Goal: Task Accomplishment & Management: Use online tool/utility

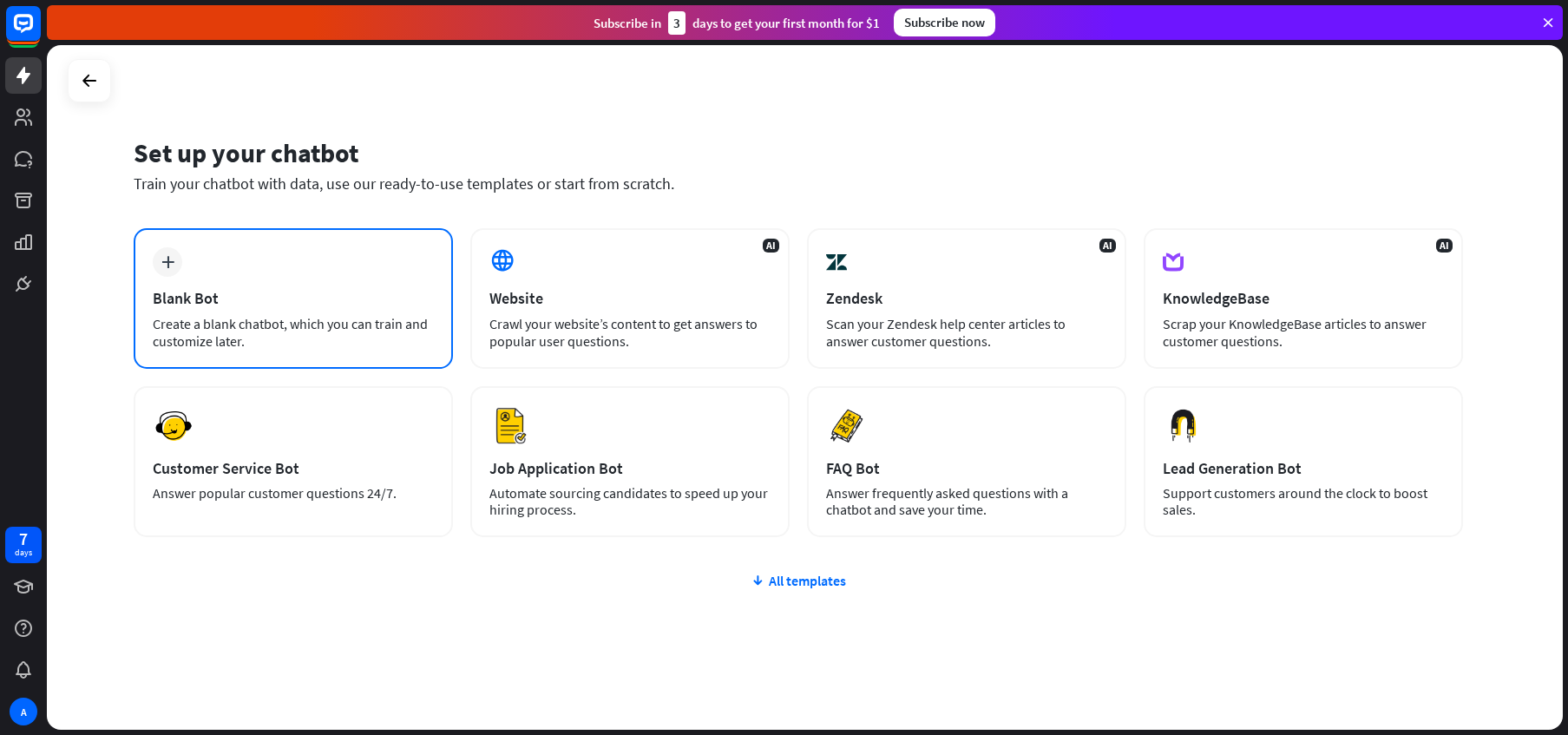
click at [270, 321] on div "Create a blank chatbot, which you can train and customize later." at bounding box center [294, 332] width 281 height 35
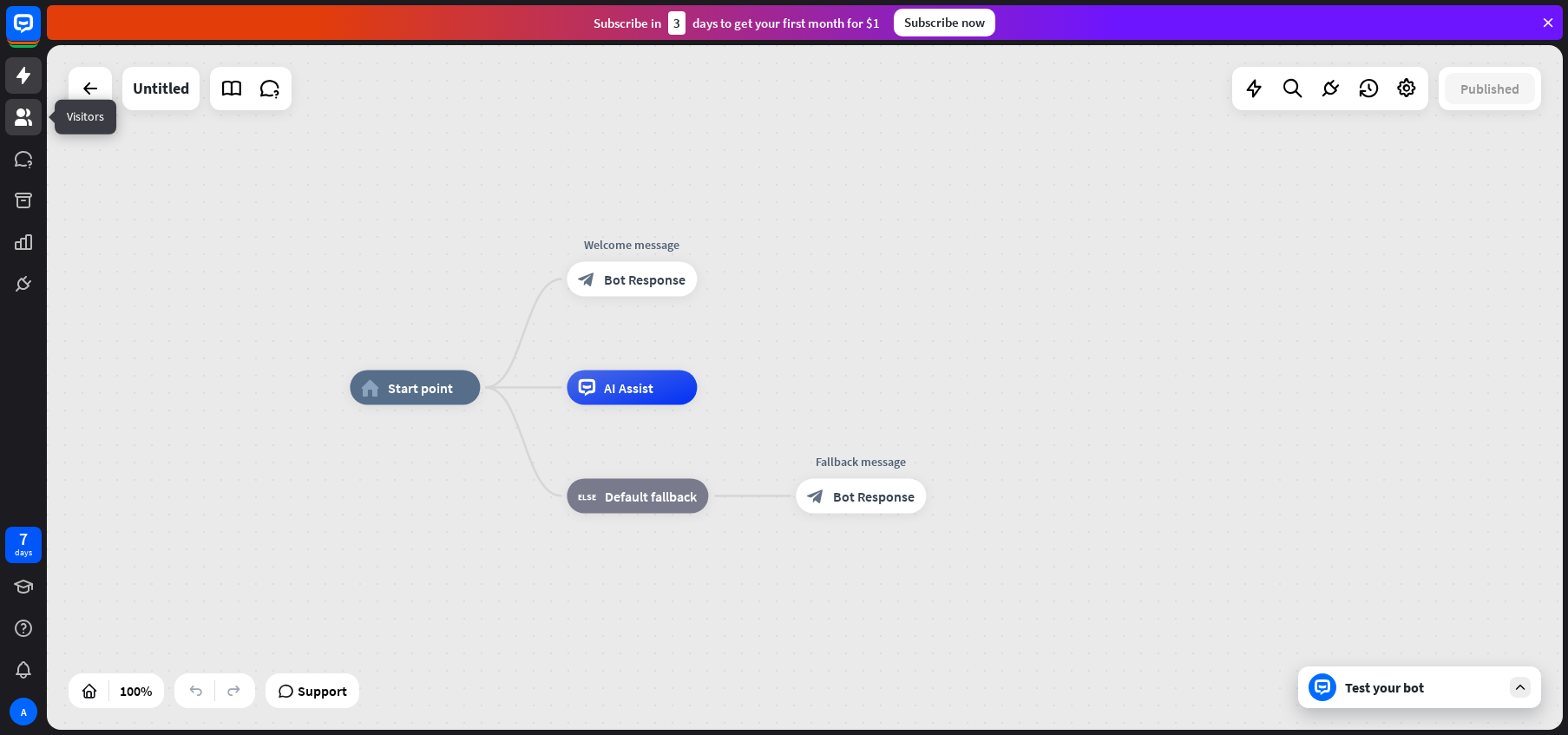
click at [5, 126] on link at bounding box center [23, 117] width 36 height 36
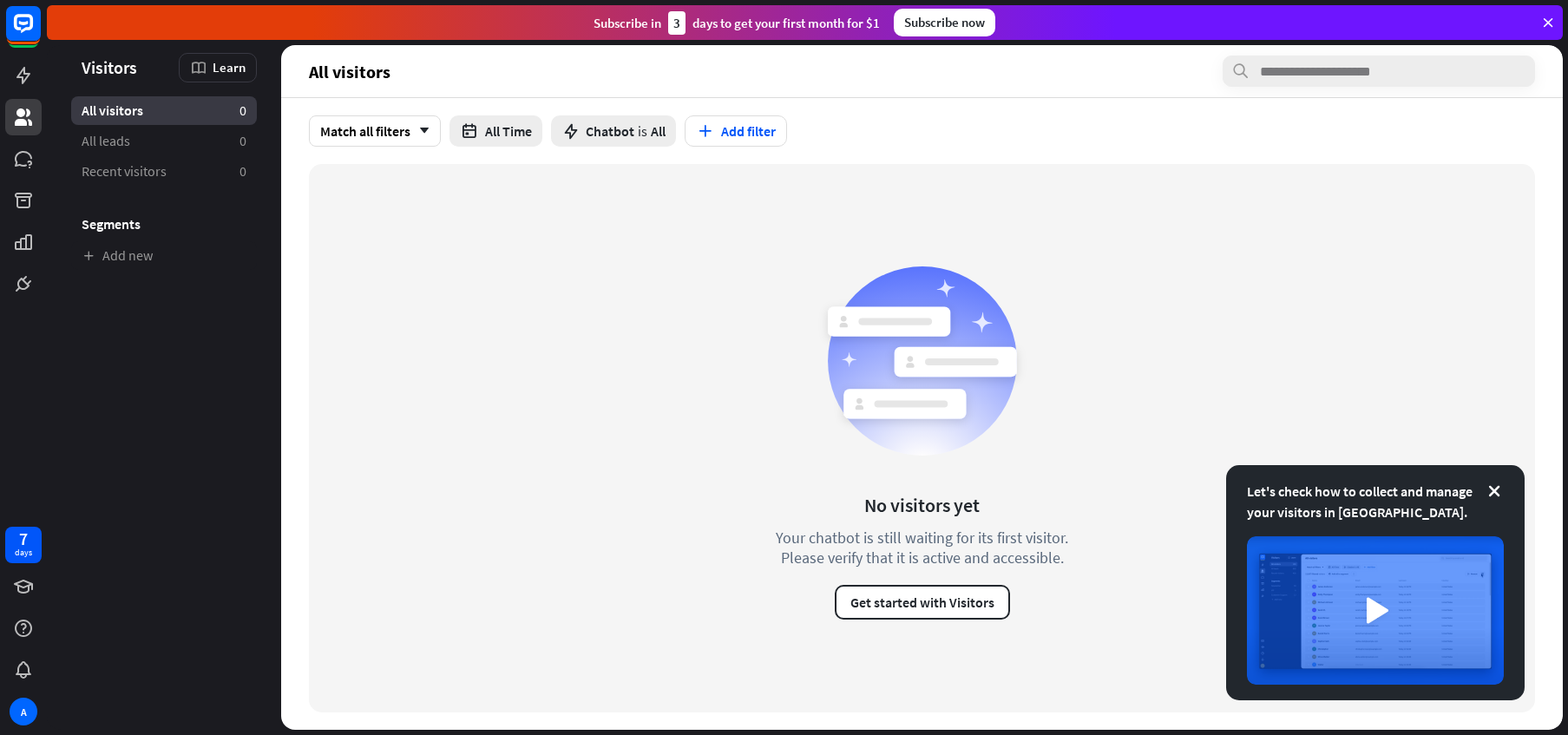
click at [622, 281] on div "No visitors yet Your chatbot is still waiting for its first visitor. Please ver…" at bounding box center [921, 438] width 1226 height 549
click at [862, 602] on button "Get started with Visitors" at bounding box center [922, 602] width 176 height 35
